Goal: Find specific page/section: Find specific page/section

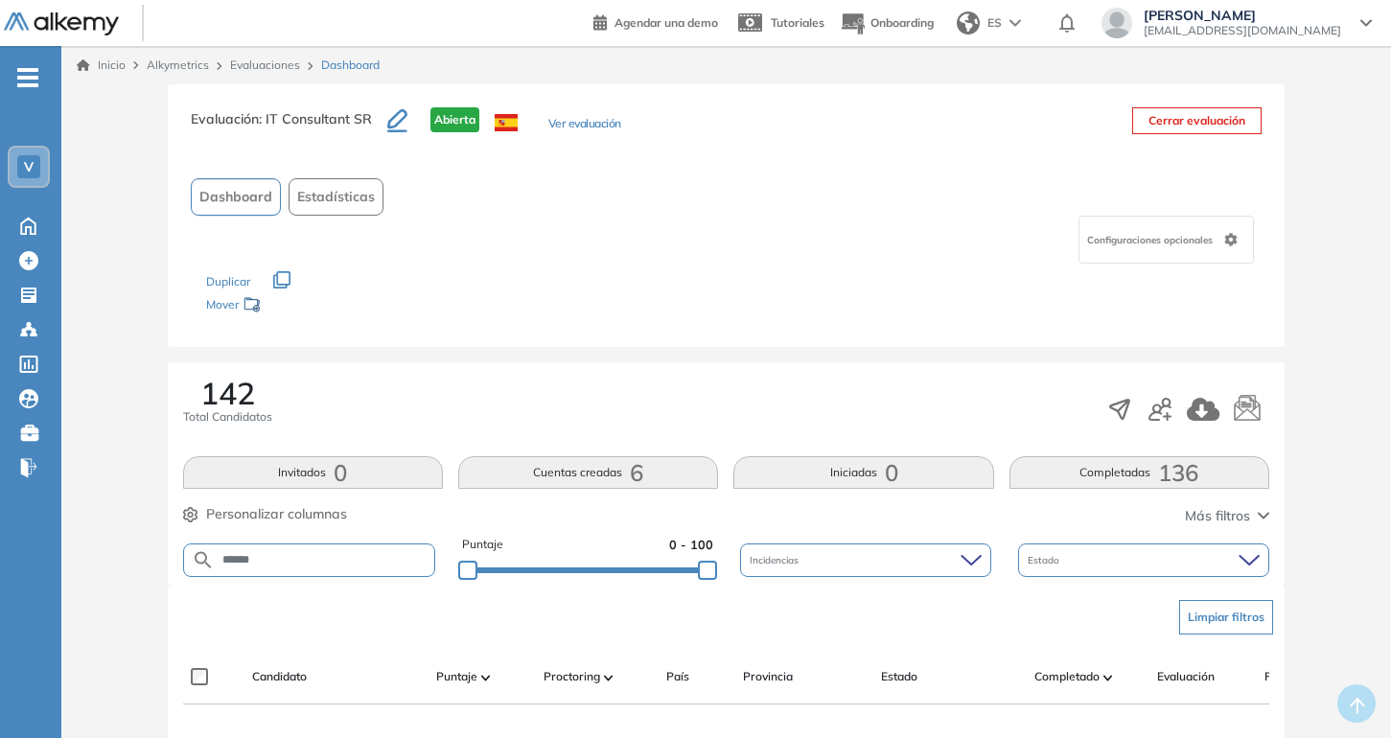
click at [282, 77] on div "Inicio Alkymetrics Evaluaciones Dashboard" at bounding box center [726, 65] width 1330 height 38
click at [282, 64] on link "Evaluaciones" at bounding box center [265, 65] width 70 height 14
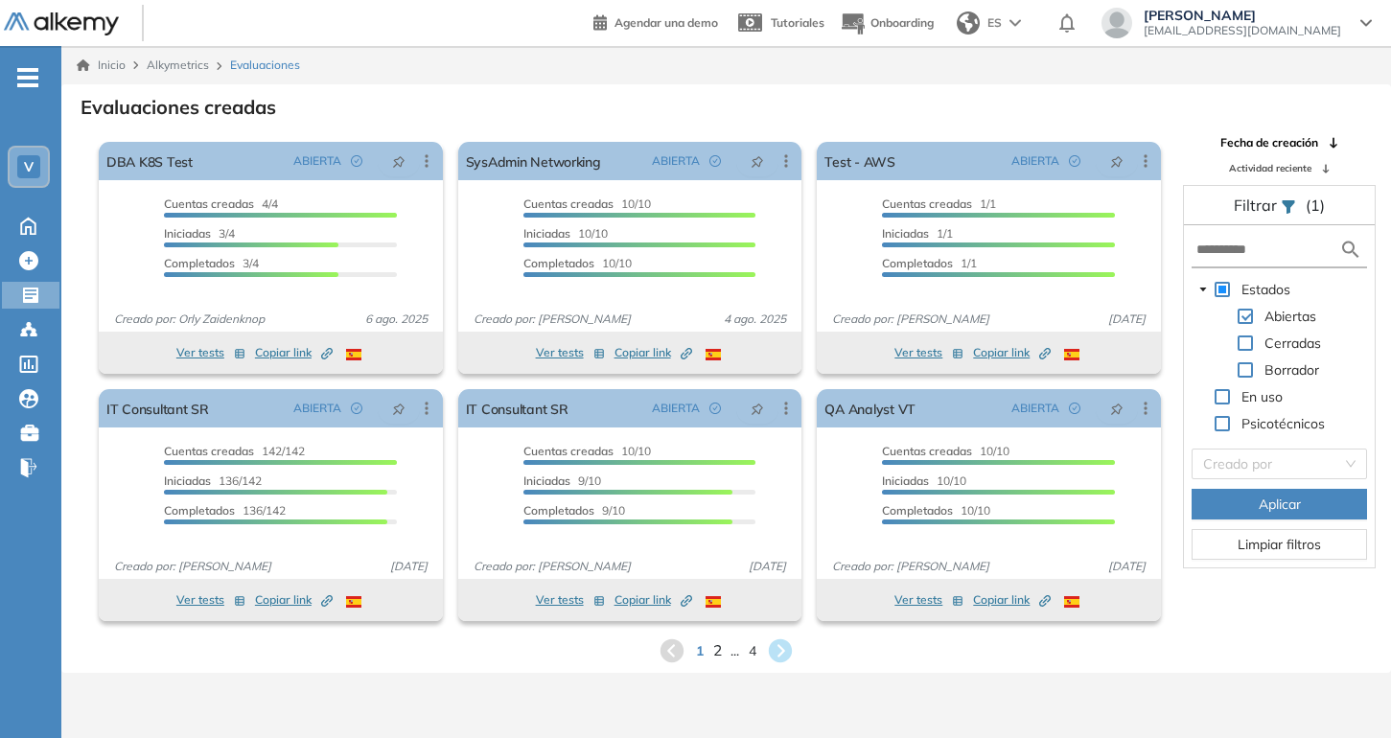
click at [719, 649] on span "2" at bounding box center [717, 651] width 9 height 22
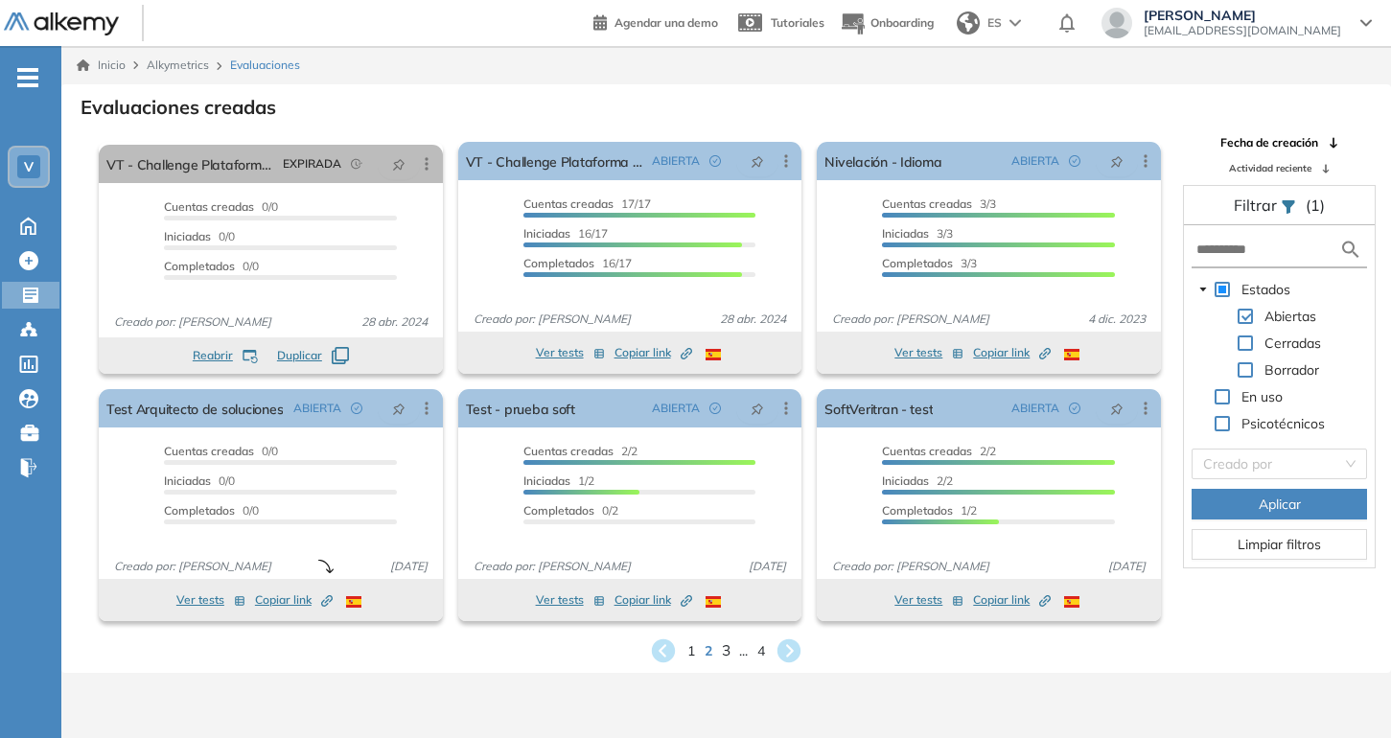
click at [727, 619] on div "Ver tests Copiar link Created by potrace 1.16, written by [PERSON_NAME] [DATE]-…" at bounding box center [630, 600] width 344 height 42
click at [735, 647] on div "1 2 3 ... 4" at bounding box center [726, 651] width 1299 height 29
click at [730, 648] on div "1 2 3 ... 4" at bounding box center [726, 651] width 1299 height 29
click at [727, 650] on span "3" at bounding box center [726, 651] width 9 height 22
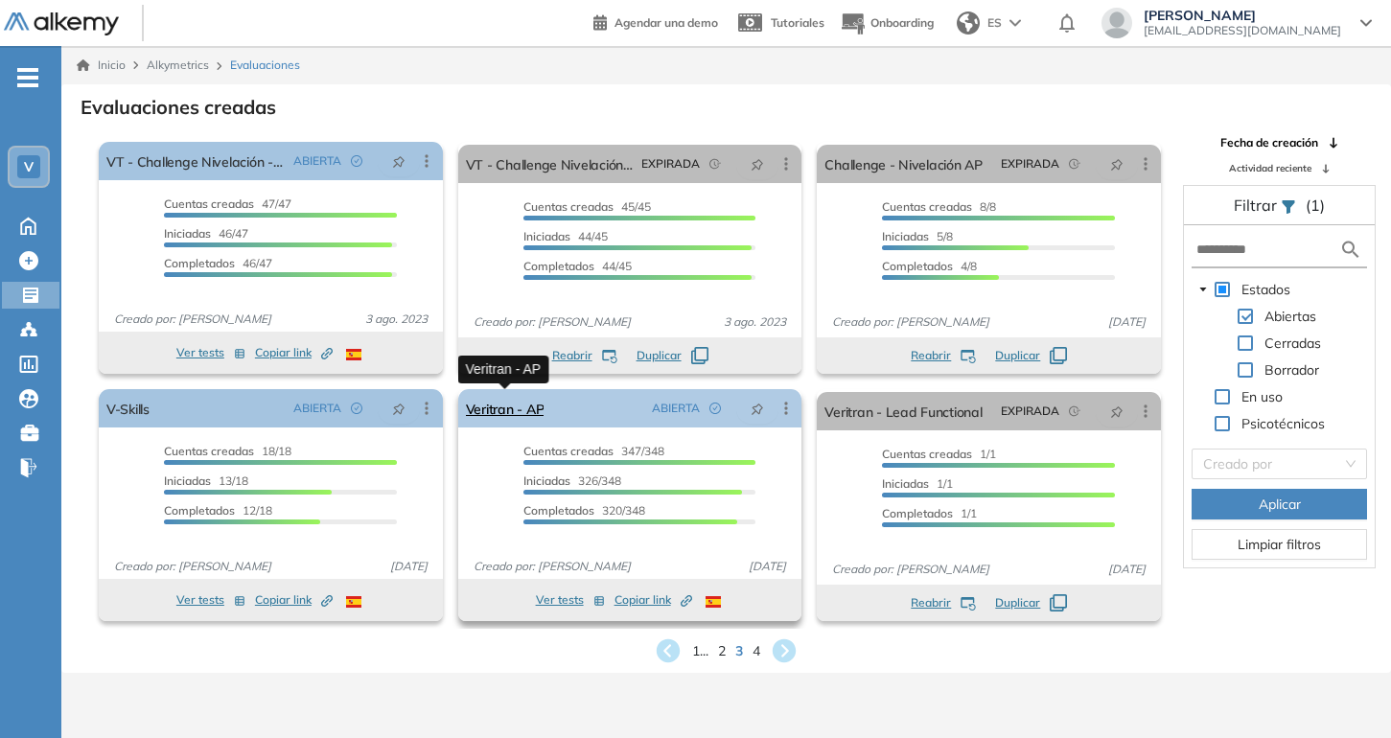
click at [525, 413] on link "Veritran - AP" at bounding box center [505, 408] width 79 height 38
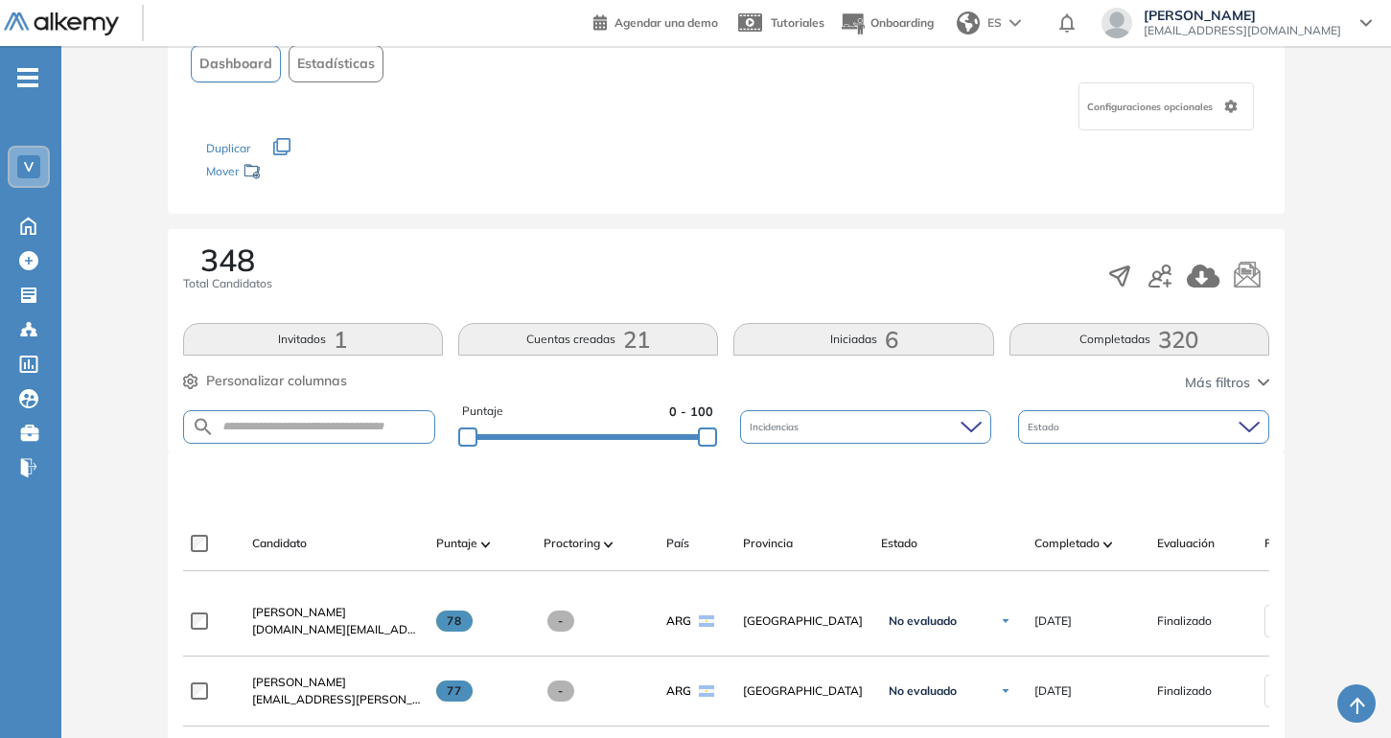
scroll to position [165, 0]
click at [328, 429] on input "text" at bounding box center [325, 428] width 220 height 14
type input "**********"
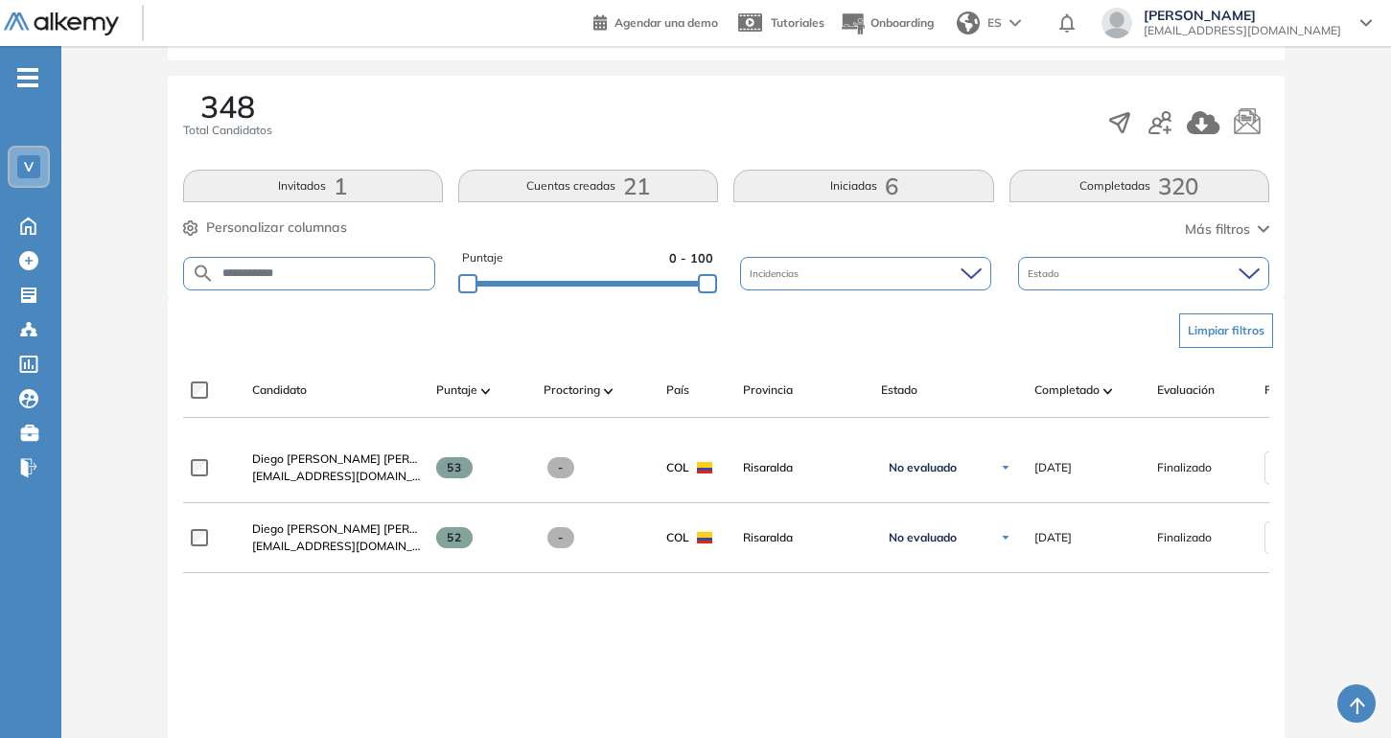
scroll to position [400, 0]
